Goal: Obtain resource: Download file/media

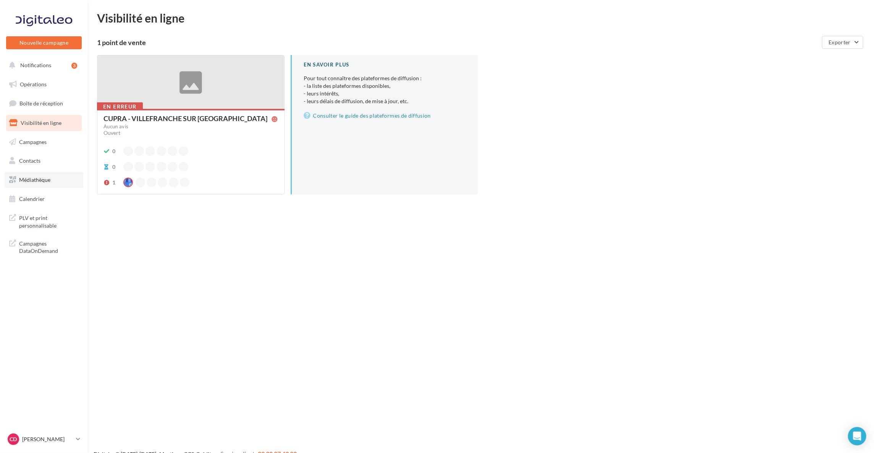
click at [47, 178] on span "Médiathèque" at bounding box center [34, 180] width 31 height 6
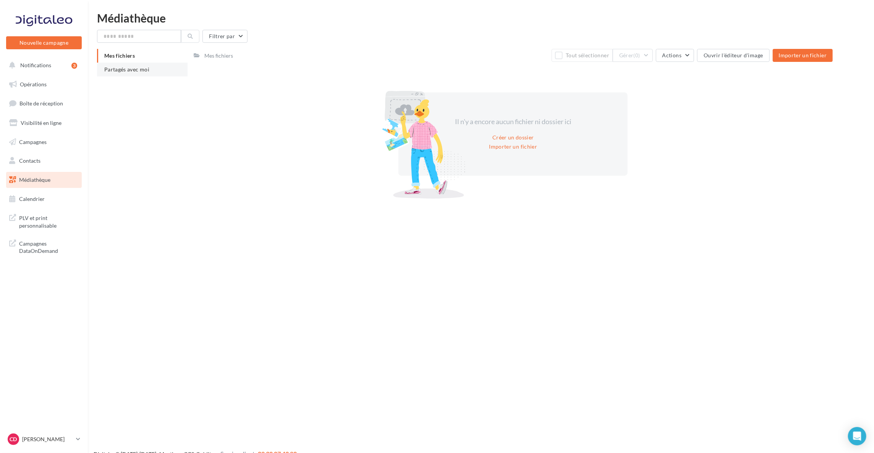
click at [148, 72] on span "Partagés avec moi" at bounding box center [126, 69] width 45 height 6
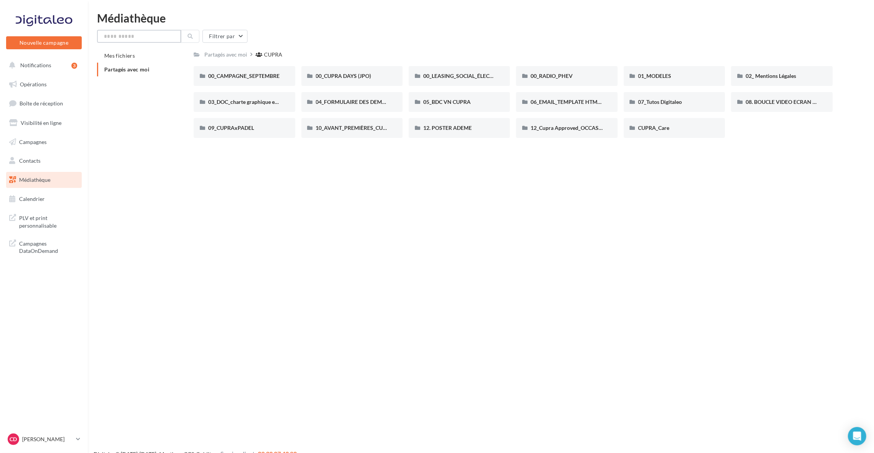
click at [169, 36] on input "text" at bounding box center [139, 36] width 84 height 13
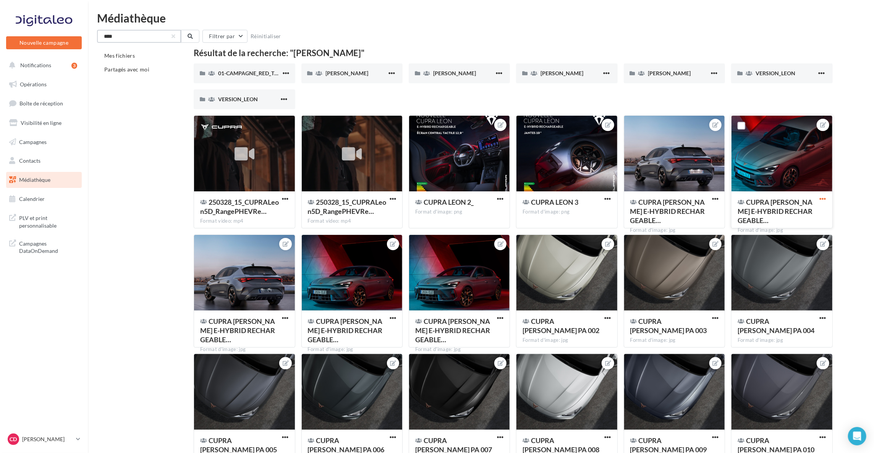
type input "****"
click at [825, 200] on span "button" at bounding box center [823, 199] width 6 height 6
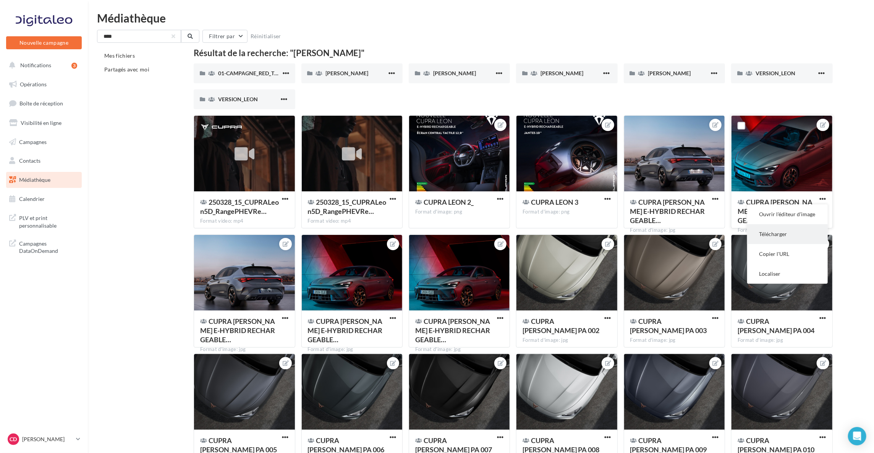
click at [800, 227] on button "Télécharger" at bounding box center [788, 234] width 81 height 20
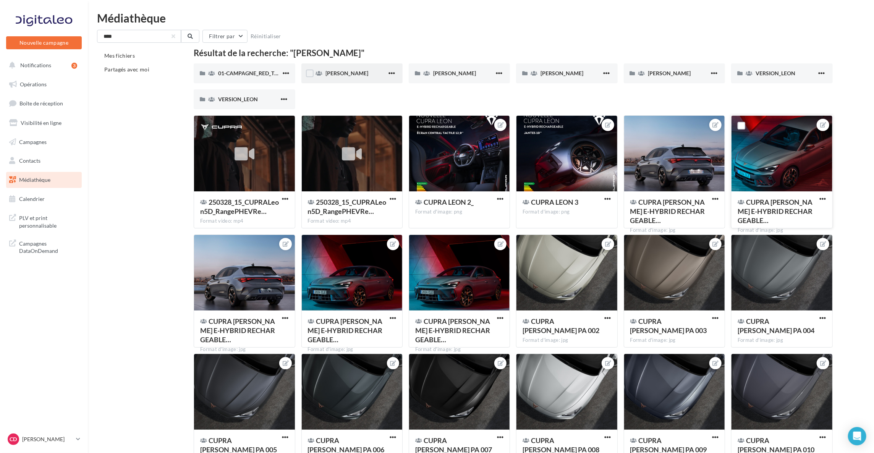
click at [344, 78] on div "[PERSON_NAME]" at bounding box center [352, 73] width 101 height 20
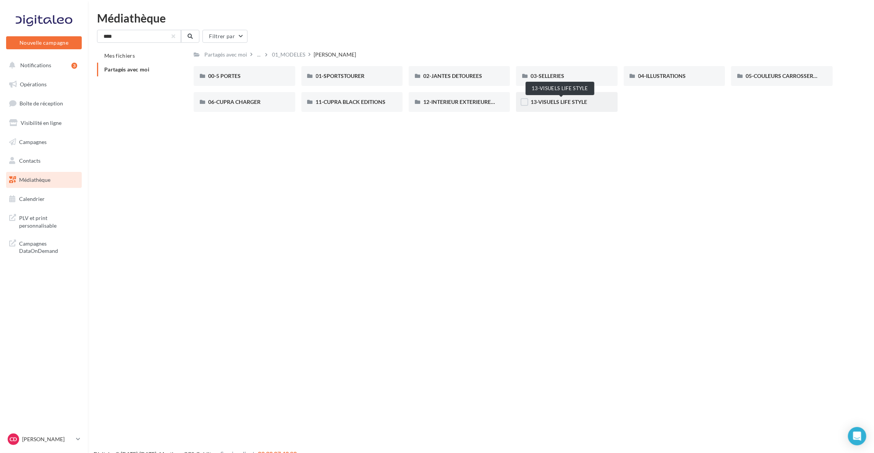
click at [567, 103] on span "13-VISUELS LIFE STYLE" at bounding box center [559, 102] width 57 height 6
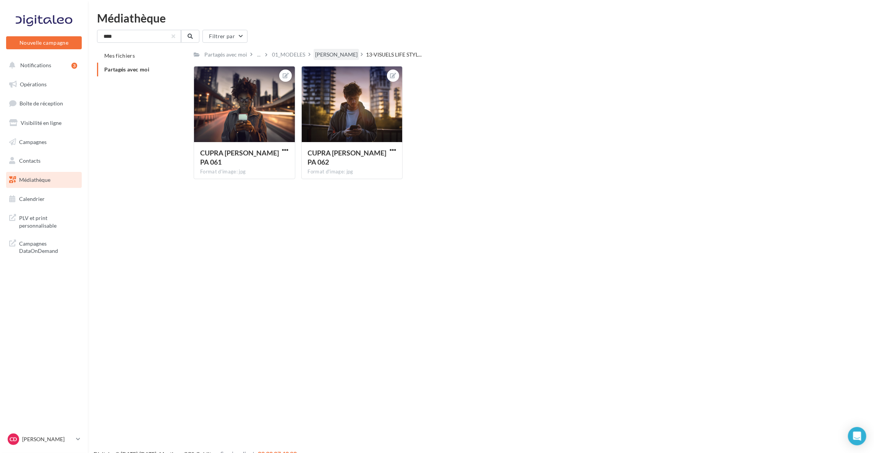
click at [321, 58] on div "[PERSON_NAME]" at bounding box center [336, 55] width 42 height 8
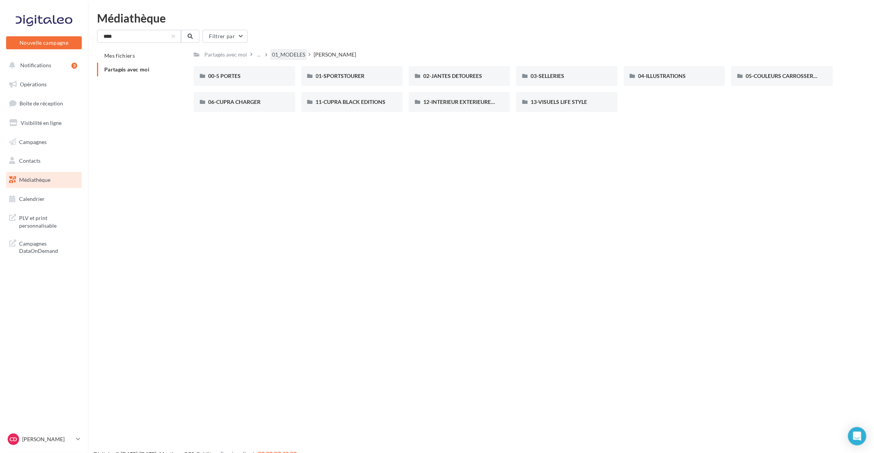
click at [292, 54] on div "01_MODELES" at bounding box center [288, 55] width 33 height 8
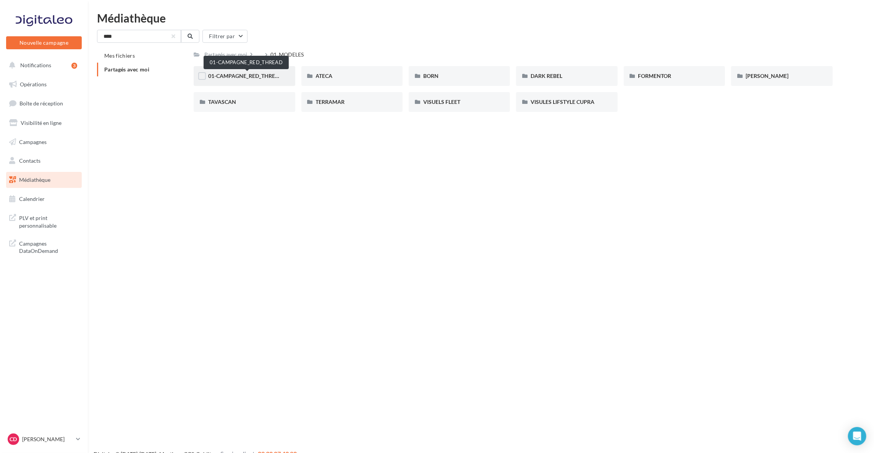
click at [260, 79] on span "01-CAMPAGNE_RED_THREAD" at bounding box center [245, 76] width 75 height 6
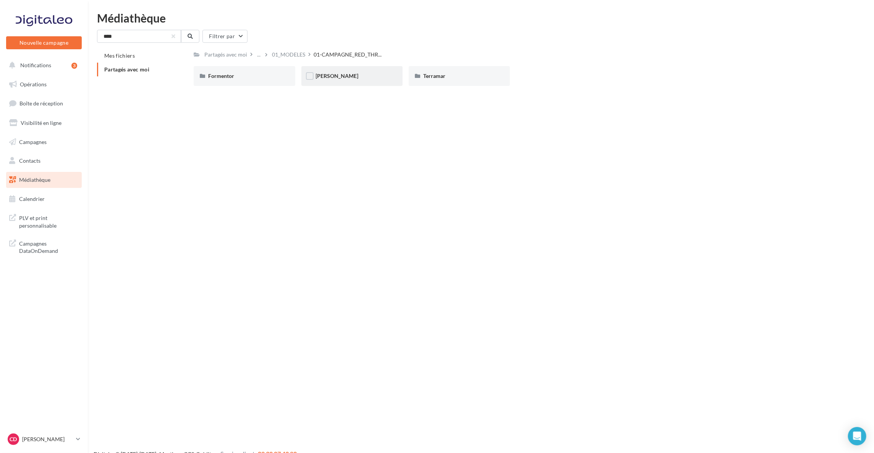
click at [342, 75] on div "[PERSON_NAME]" at bounding box center [352, 76] width 72 height 8
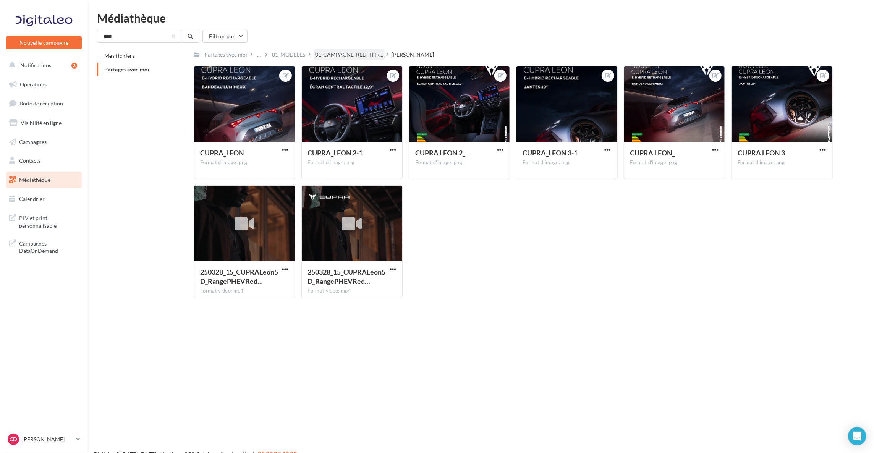
click at [361, 49] on div "01-CAMPAGNE_RED_THR..." at bounding box center [349, 54] width 71 height 11
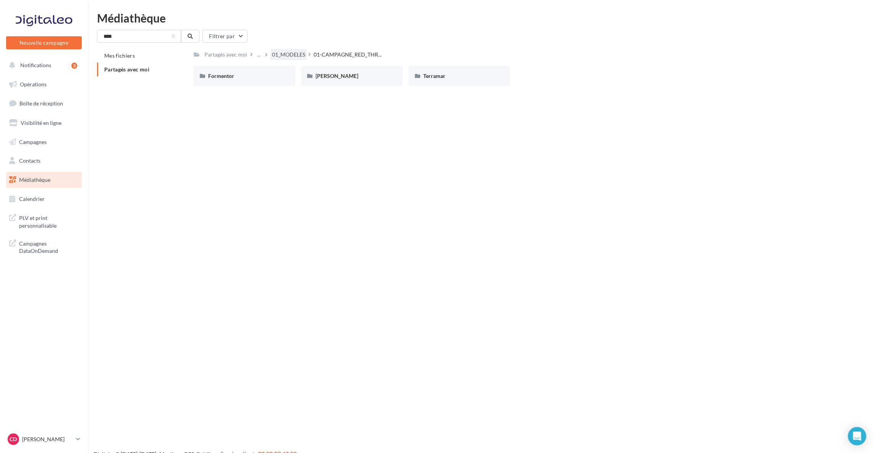
click at [294, 57] on div "01_MODELES" at bounding box center [288, 55] width 33 height 8
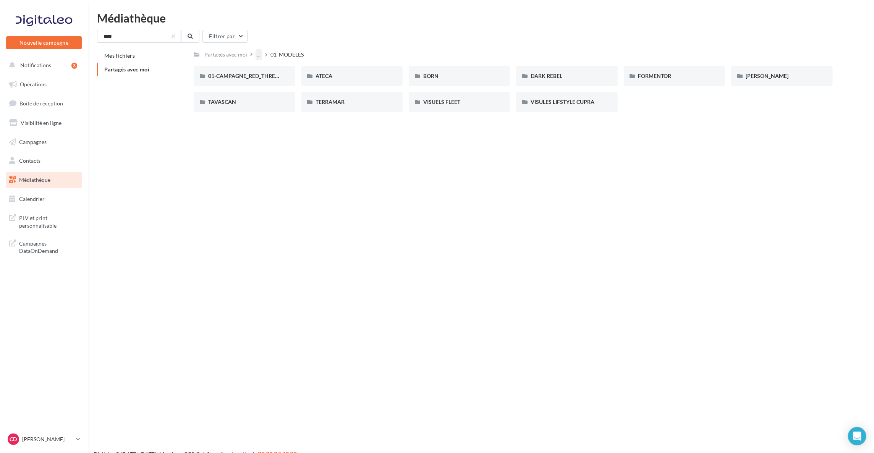
click at [260, 56] on div "..." at bounding box center [259, 54] width 6 height 11
click at [274, 69] on button "CUPRA" at bounding box center [313, 73] width 114 height 20
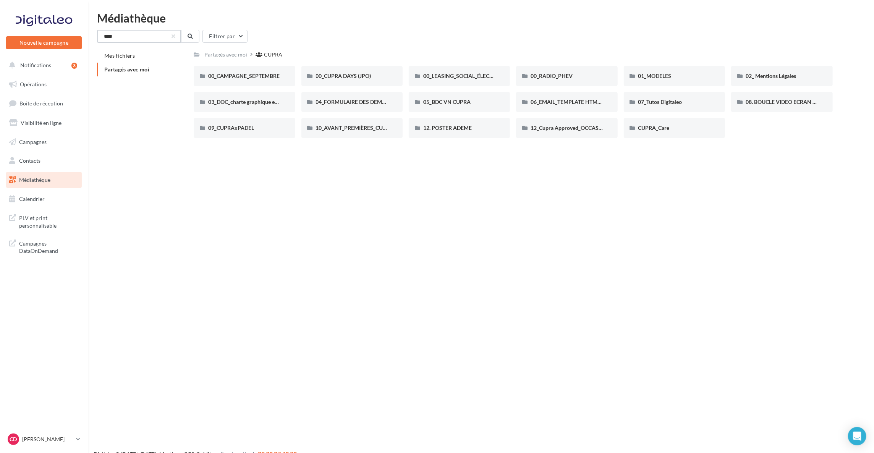
click at [126, 37] on input "****" at bounding box center [139, 36] width 84 height 13
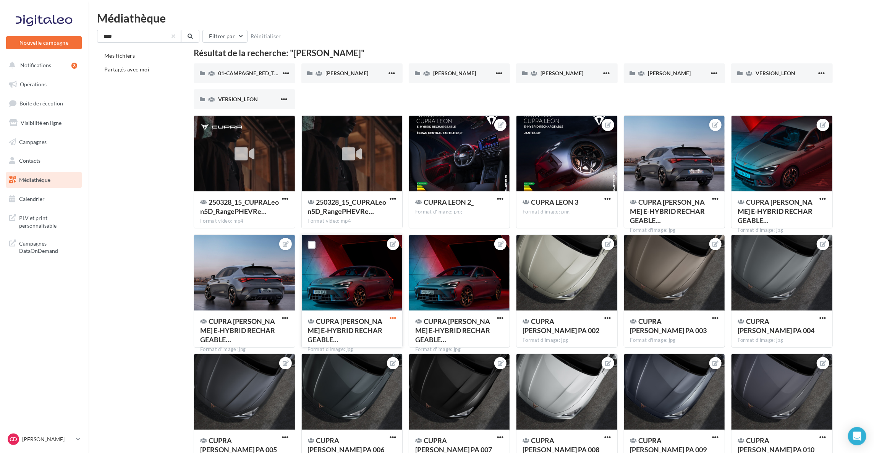
click at [394, 317] on span "button" at bounding box center [393, 318] width 6 height 6
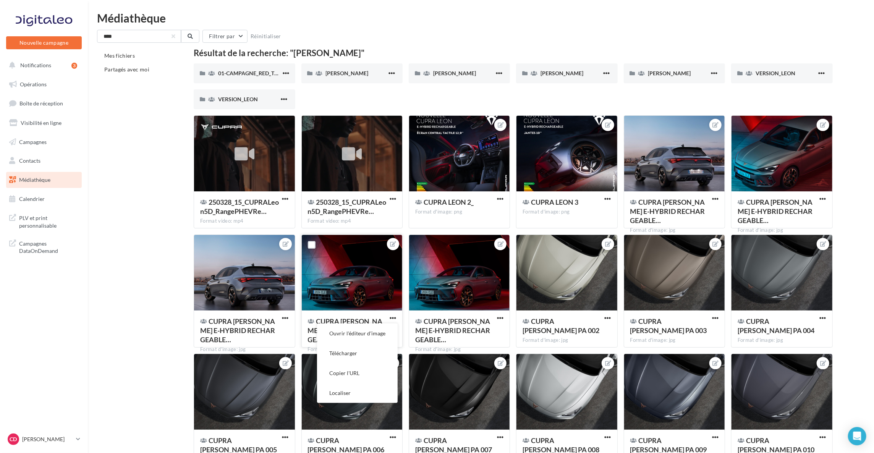
click at [364, 252] on div at bounding box center [352, 273] width 101 height 76
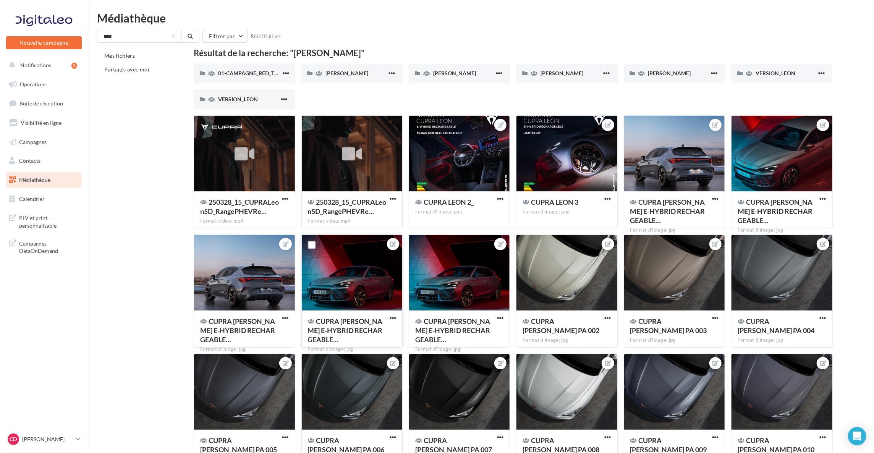
click at [331, 279] on div at bounding box center [352, 273] width 101 height 76
click at [393, 320] on span "button" at bounding box center [393, 318] width 6 height 6
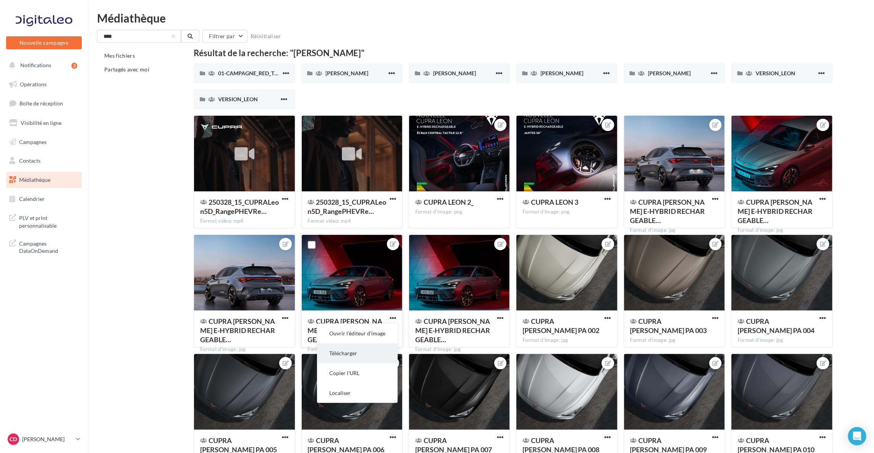
click at [363, 356] on button "Télécharger" at bounding box center [357, 354] width 81 height 20
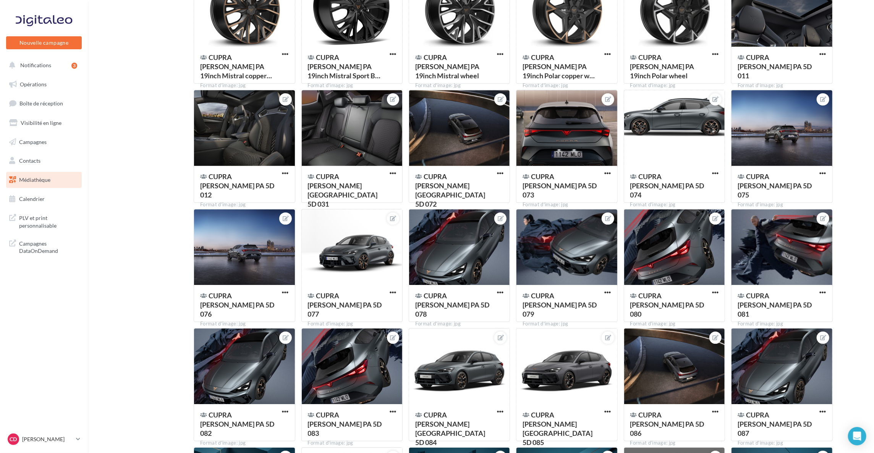
scroll to position [1705, 0]
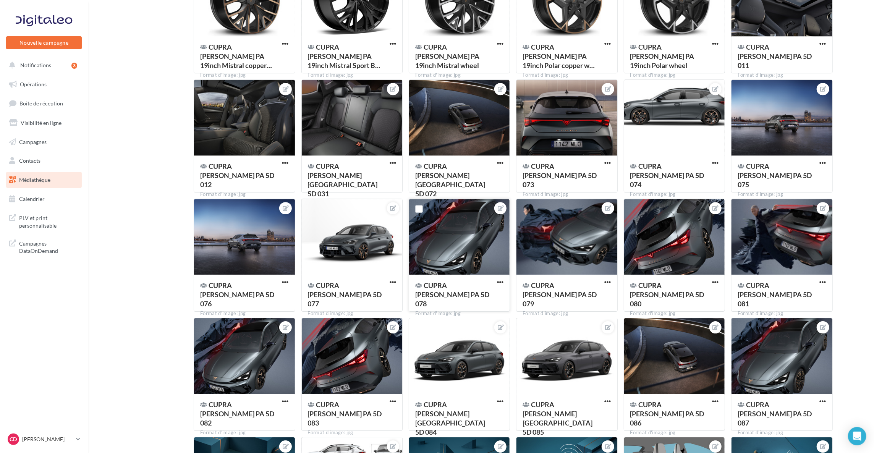
click at [496, 283] on button "button" at bounding box center [501, 283] width 10 height 8
click at [474, 314] on button "Télécharger" at bounding box center [465, 318] width 81 height 20
click at [609, 282] on span "button" at bounding box center [608, 282] width 6 height 6
click at [574, 317] on button "Télécharger" at bounding box center [572, 318] width 81 height 20
